Goal: Task Accomplishment & Management: Manage account settings

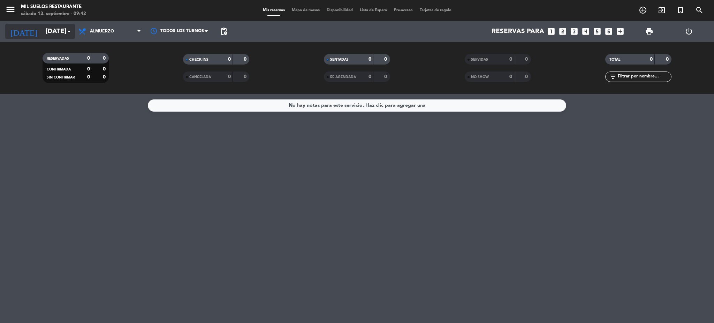
click at [42, 30] on input "[DATE]" at bounding box center [84, 31] width 84 height 15
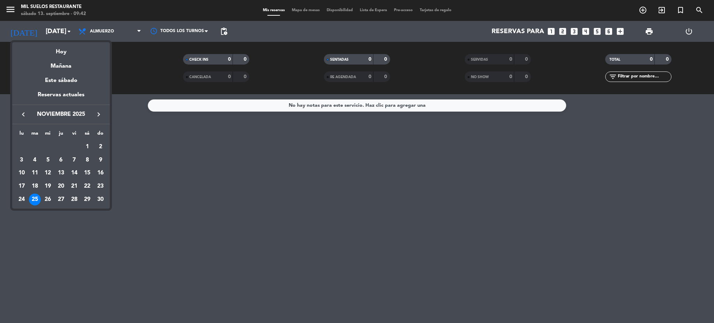
drag, startPoint x: 52, startPoint y: 57, endPoint x: 39, endPoint y: 45, distance: 17.5
click at [52, 57] on div "Mañana" at bounding box center [61, 63] width 98 height 14
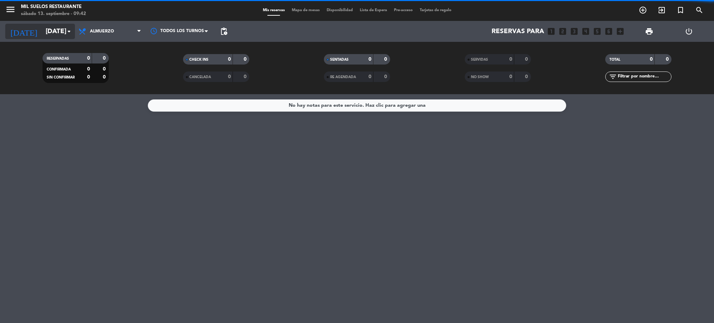
click at [42, 30] on input "[DATE]" at bounding box center [84, 31] width 84 height 15
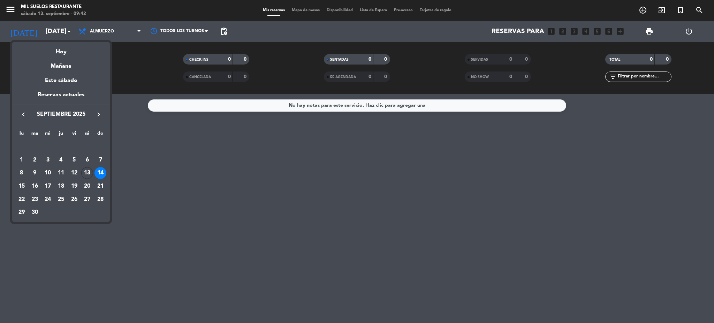
click at [47, 53] on div "Hoy" at bounding box center [61, 49] width 98 height 14
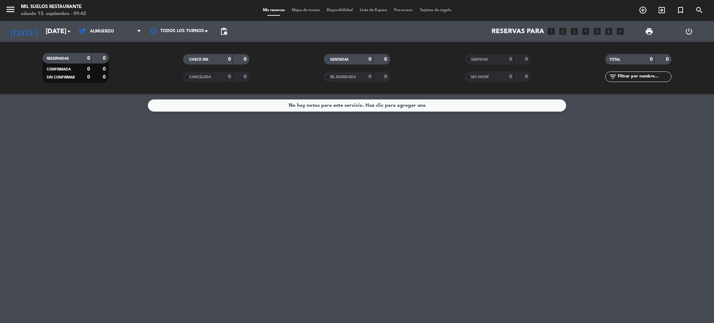
type input "[DATE]"
click at [0, 5] on div "menu Mil Suelos Restaurante [DATE] 13. septiembre - 09:42" at bounding box center [89, 10] width 179 height 16
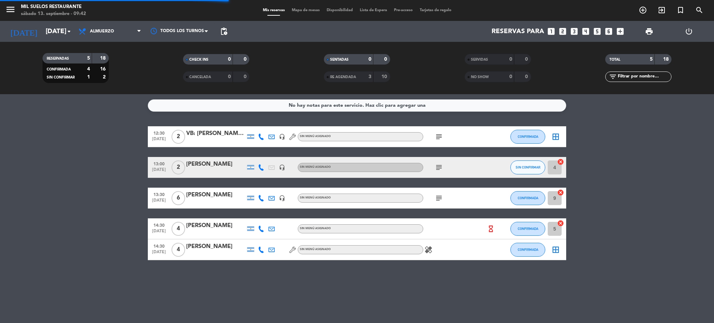
click at [8, 9] on icon "menu" at bounding box center [10, 9] width 10 height 10
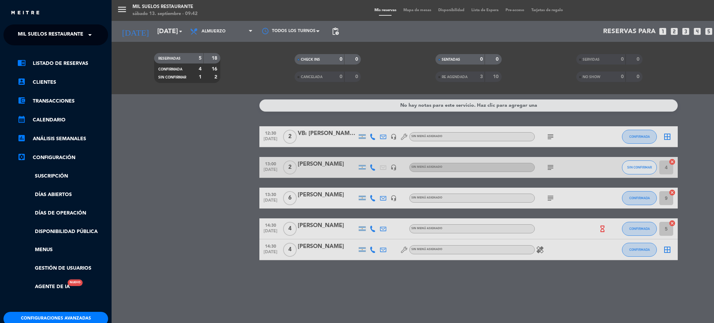
click at [175, 204] on div "menu Mil Suelos Restaurante [DATE] 13. septiembre - 09:42 Mis reservas Mapa de …" at bounding box center [469, 161] width 714 height 323
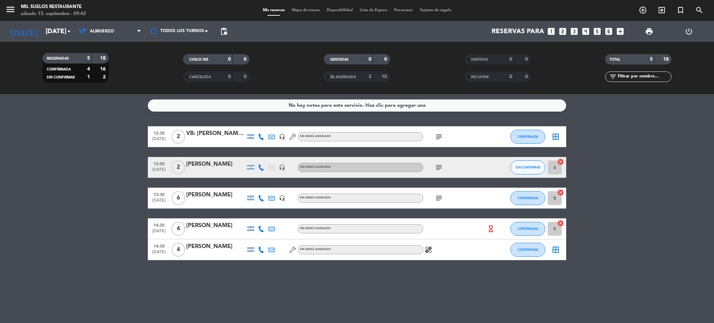
click at [259, 228] on icon at bounding box center [261, 229] width 6 height 6
click at [260, 228] on icon at bounding box center [261, 229] width 6 height 6
click at [217, 225] on div "[PERSON_NAME]" at bounding box center [215, 225] width 59 height 9
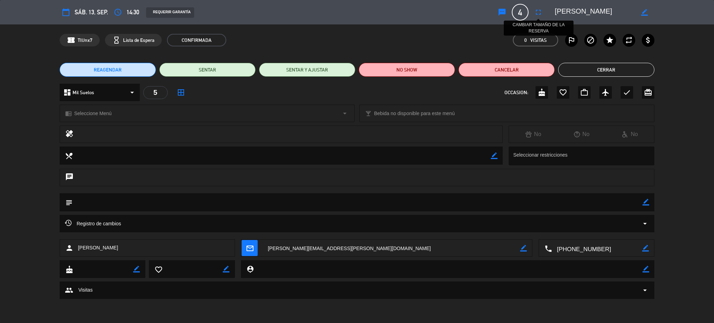
click at [539, 12] on icon "fullscreen" at bounding box center [538, 12] width 8 height 8
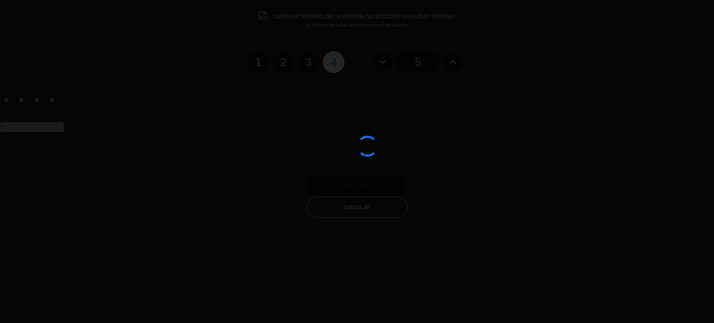
click at [281, 60] on div at bounding box center [357, 161] width 714 height 323
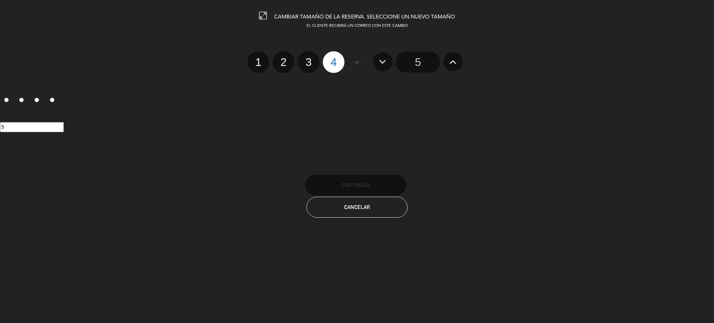
click at [281, 65] on label "2" at bounding box center [284, 62] width 22 height 22
click at [281, 58] on input "2" at bounding box center [282, 56] width 5 height 5
radio input "true"
radio input "false"
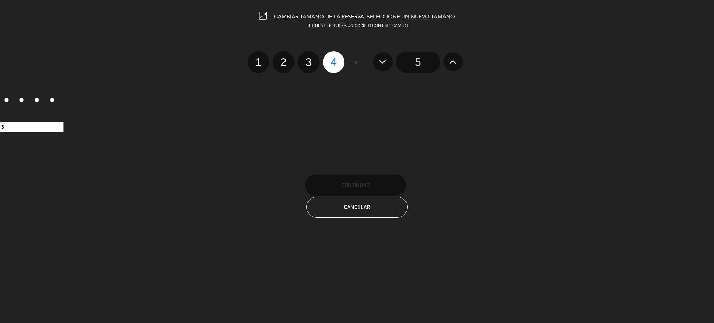
radio input "false"
radio input "true"
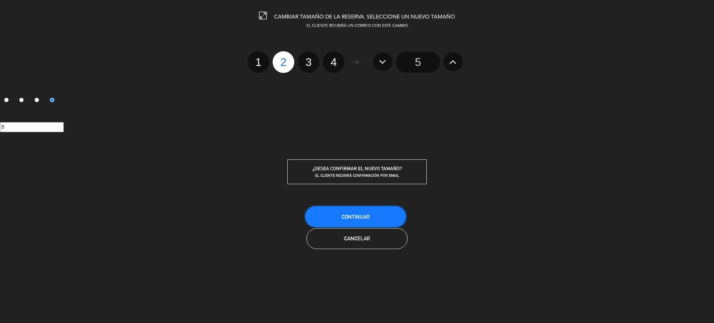
click at [348, 211] on button "Continuar" at bounding box center [355, 216] width 101 height 21
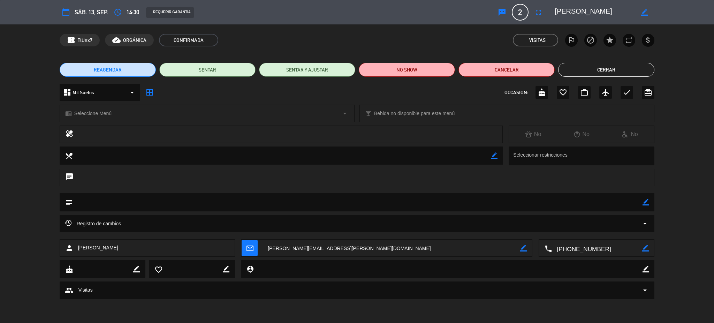
click at [576, 67] on button "Cerrar" at bounding box center [606, 70] width 96 height 14
